Goal: Information Seeking & Learning: Learn about a topic

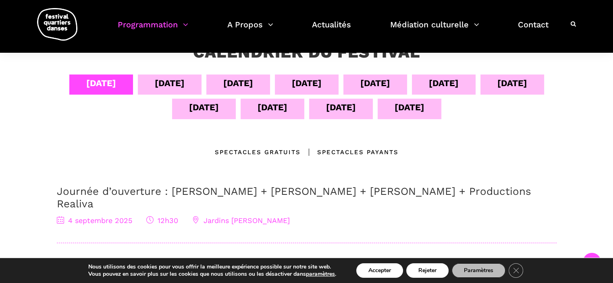
scroll to position [40, 0]
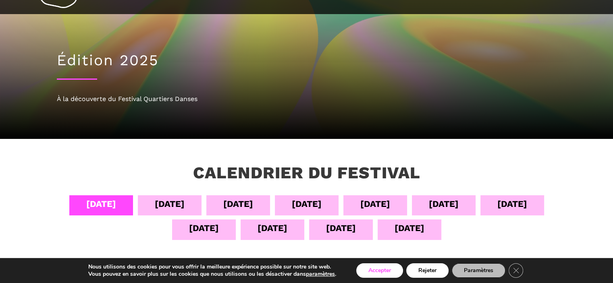
click at [381, 270] on button "Accepter" at bounding box center [379, 271] width 47 height 15
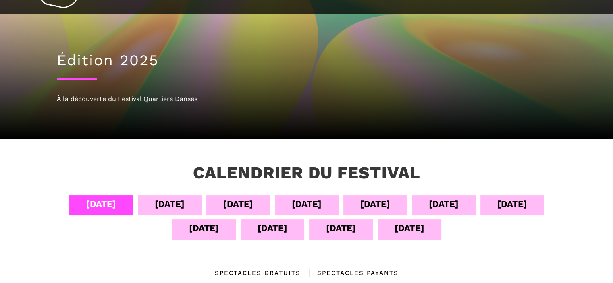
scroll to position [39, 0]
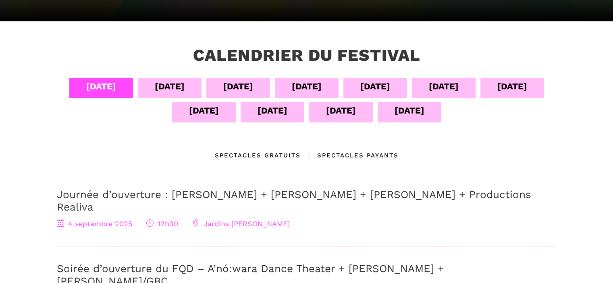
scroll to position [159, 0]
